Goal: Transaction & Acquisition: Purchase product/service

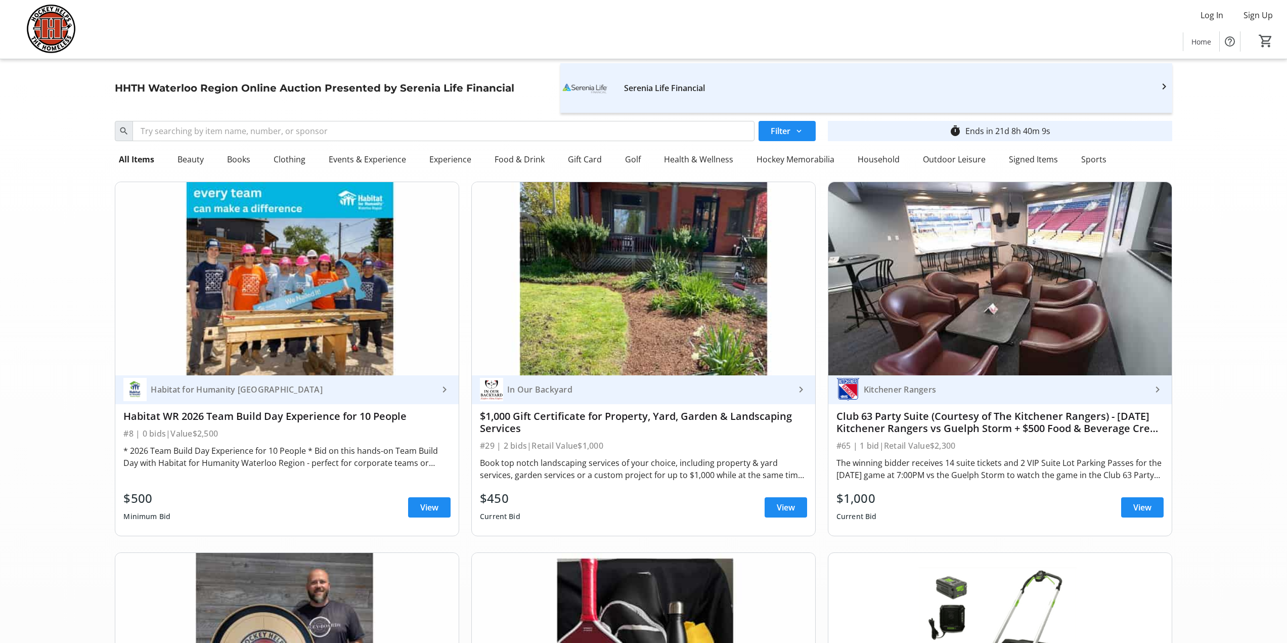
scroll to position [4046, 0]
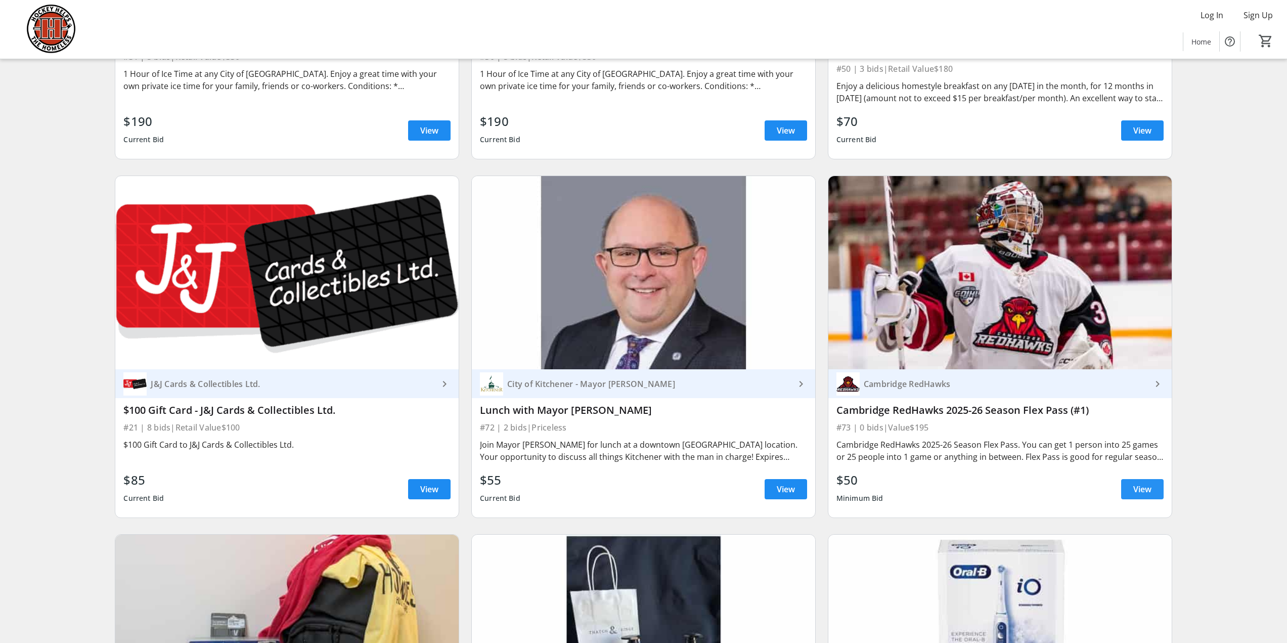
click at [1141, 483] on span "View" at bounding box center [1142, 489] width 18 height 12
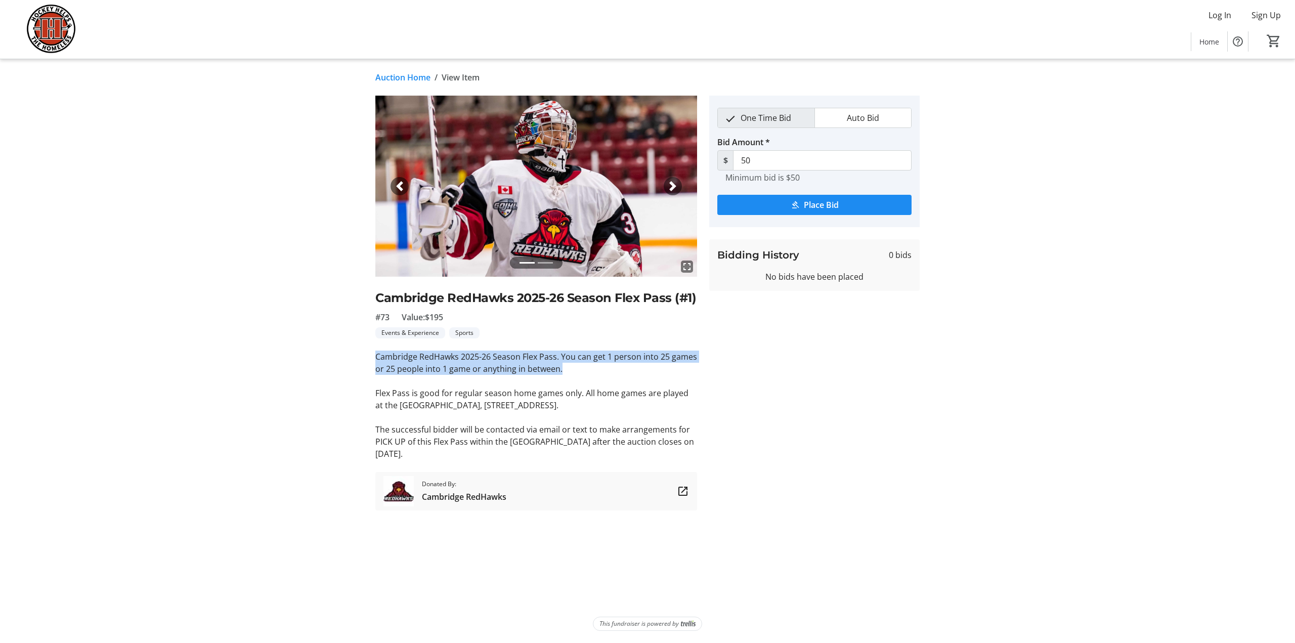
drag, startPoint x: 376, startPoint y: 355, endPoint x: 591, endPoint y: 371, distance: 215.5
click at [591, 371] on p "Cambridge RedHawks 2025-26 Season Flex Pass. You can get 1 person into 25 games…" at bounding box center [536, 363] width 322 height 24
copy p "Cambridge RedHawks 2025-26 Season Flex Pass. You can get 1 person into 25 games…"
click at [440, 389] on p "Flex Pass is good for regular season home games only. All home games are played…" at bounding box center [536, 399] width 322 height 24
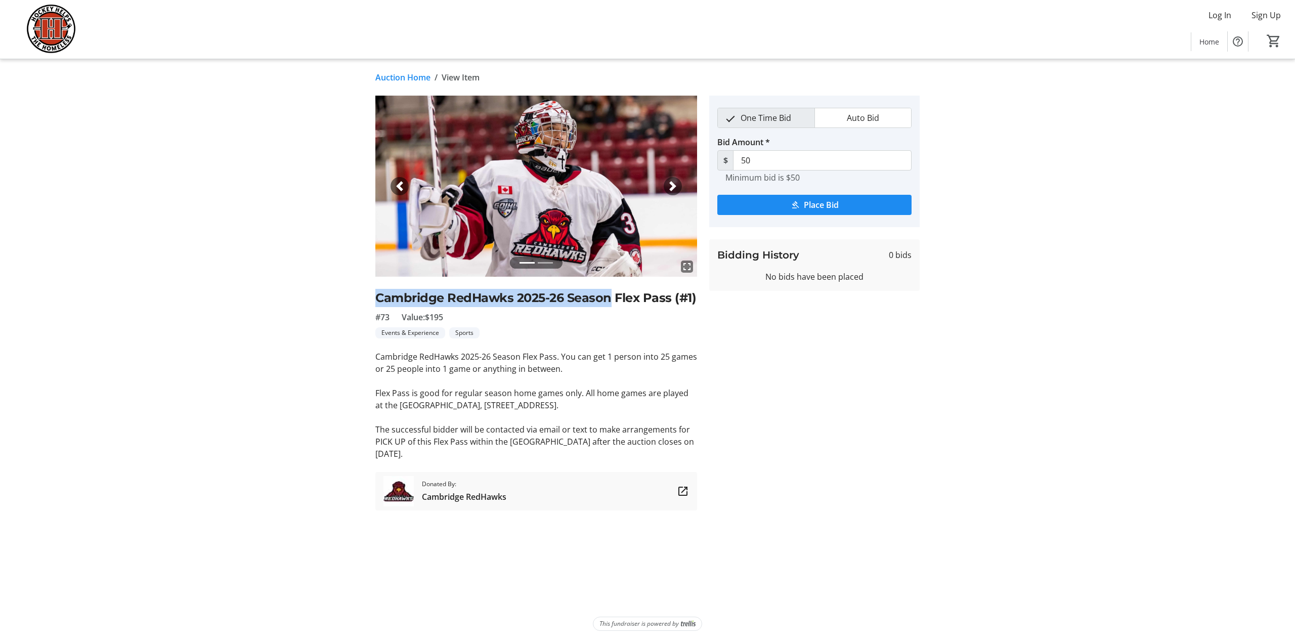
drag, startPoint x: 374, startPoint y: 294, endPoint x: 609, endPoint y: 303, distance: 235.8
click at [609, 303] on tr-auction-item-ui "fullscreen fullscreen Previous Next Cambridge RedHawks 2025-26 Season Flex Pass…" at bounding box center [536, 303] width 334 height 415
click at [405, 359] on p "Cambridge RedHawks 2025-26 Season Flex Pass. You can get 1 person into 25 games…" at bounding box center [536, 363] width 322 height 24
click at [375, 356] on tr-auction-item-ui "fullscreen fullscreen Previous Next Cambridge RedHawks 2025-26 Season Flex Pass…" at bounding box center [536, 303] width 334 height 415
drag, startPoint x: 376, startPoint y: 355, endPoint x: 617, endPoint y: 409, distance: 246.3
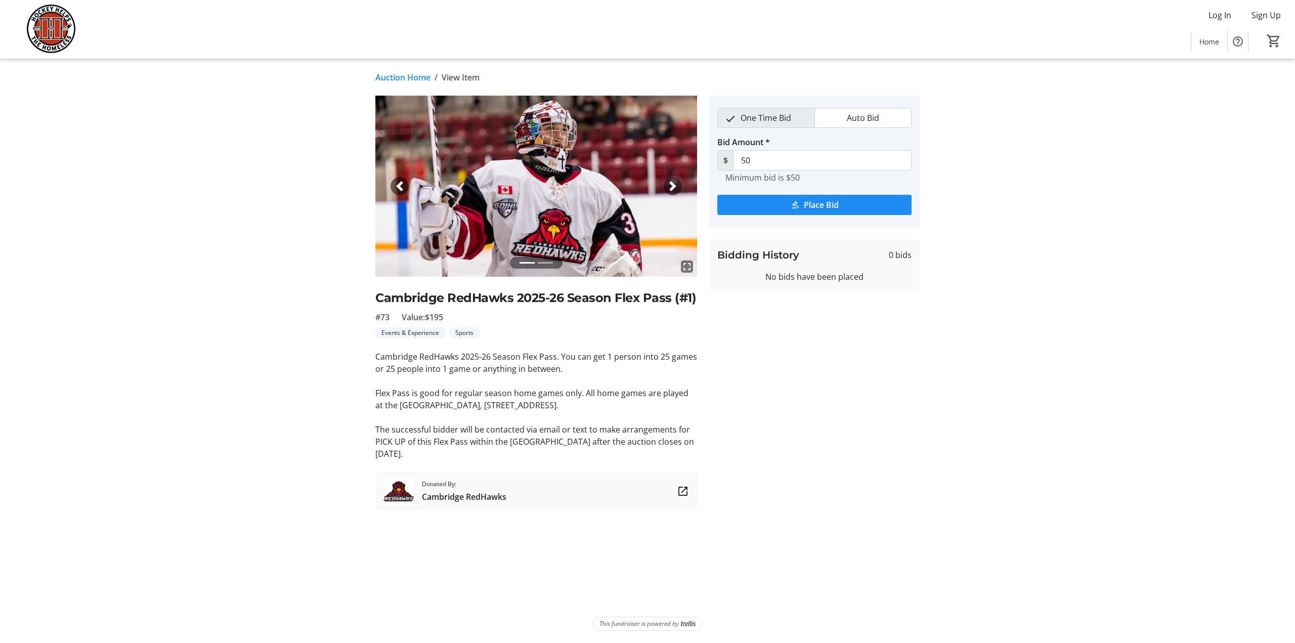
click at [595, 405] on div "Cambridge RedHawks 2025-26 Season Flex Pass. You can get 1 person into 25 games…" at bounding box center [536, 405] width 322 height 109
copy div "Cambridge RedHawks 2025-26 Season Flex Pass. You can get 1 person into 25 games…"
